Goal: Information Seeking & Learning: Learn about a topic

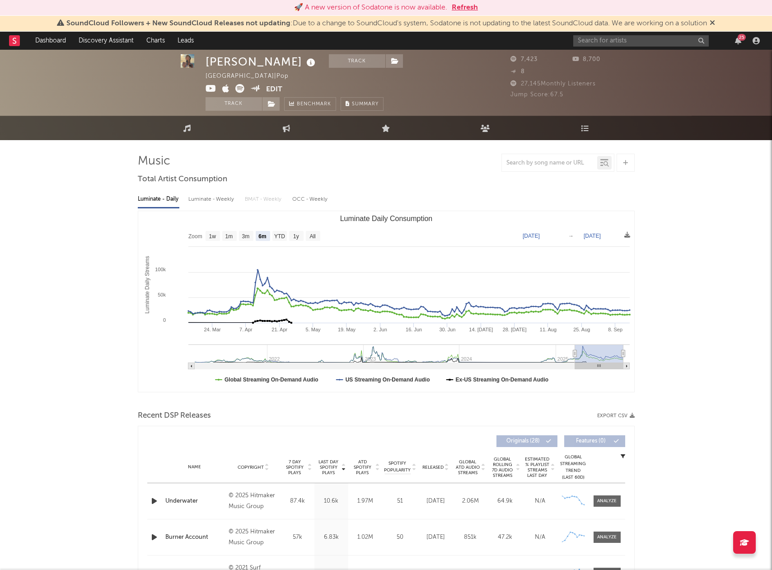
select select "6m"
drag, startPoint x: 584, startPoint y: 44, endPoint x: 578, endPoint y: 45, distance: 5.9
click at [584, 44] on input "text" at bounding box center [641, 40] width 136 height 11
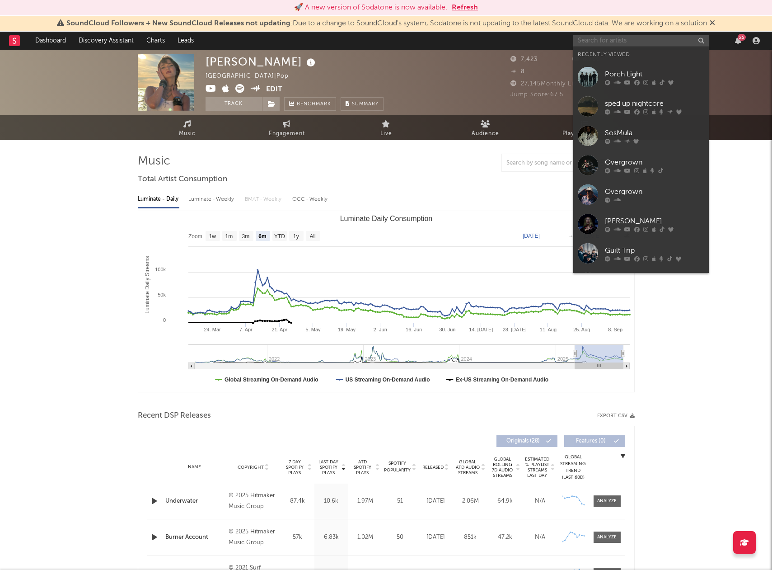
paste input "Adriatique"
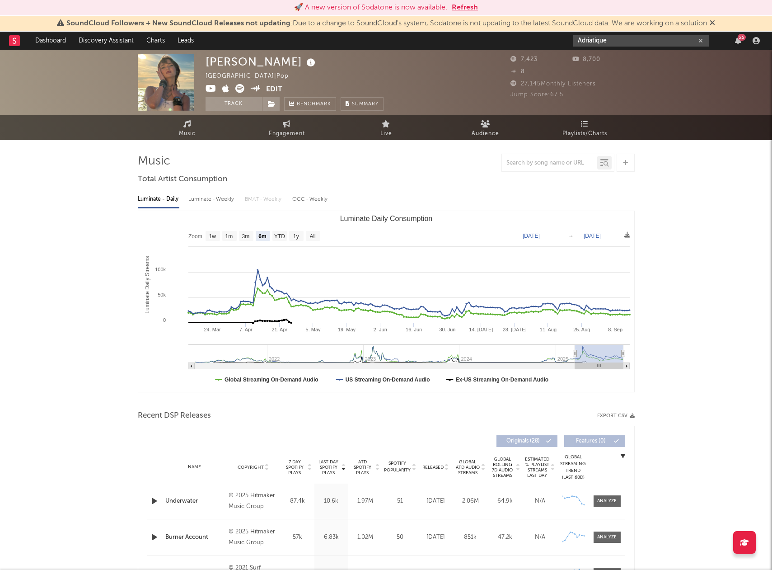
click at [651, 42] on input "Adriatique" at bounding box center [641, 40] width 136 height 11
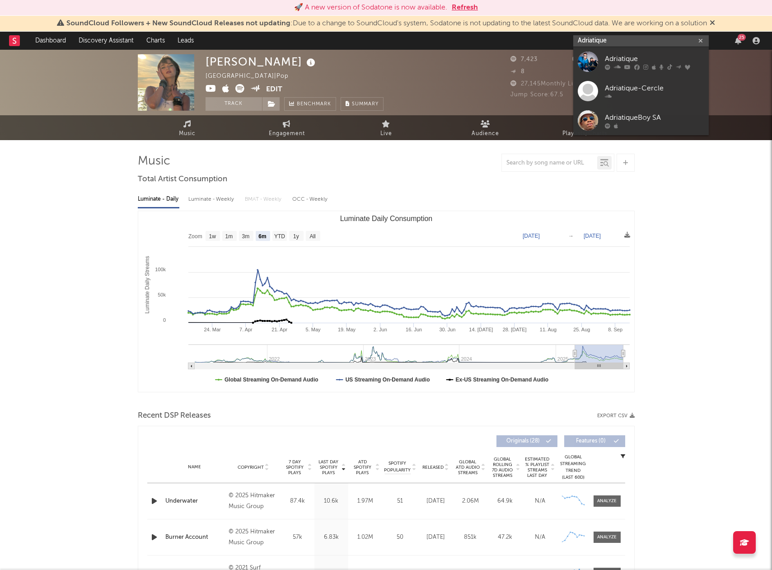
type input "Adriatique"
click at [639, 58] on div "Adriatique" at bounding box center [654, 58] width 99 height 11
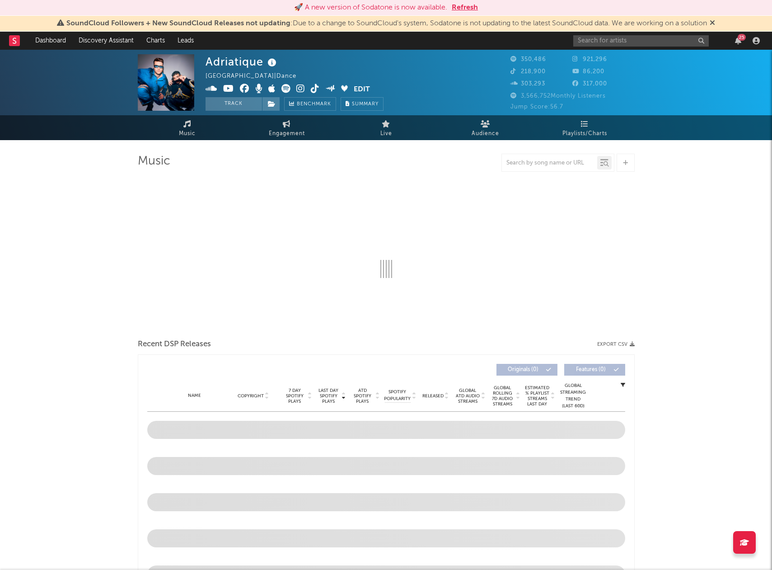
select select "6m"
